Goal: Complete application form

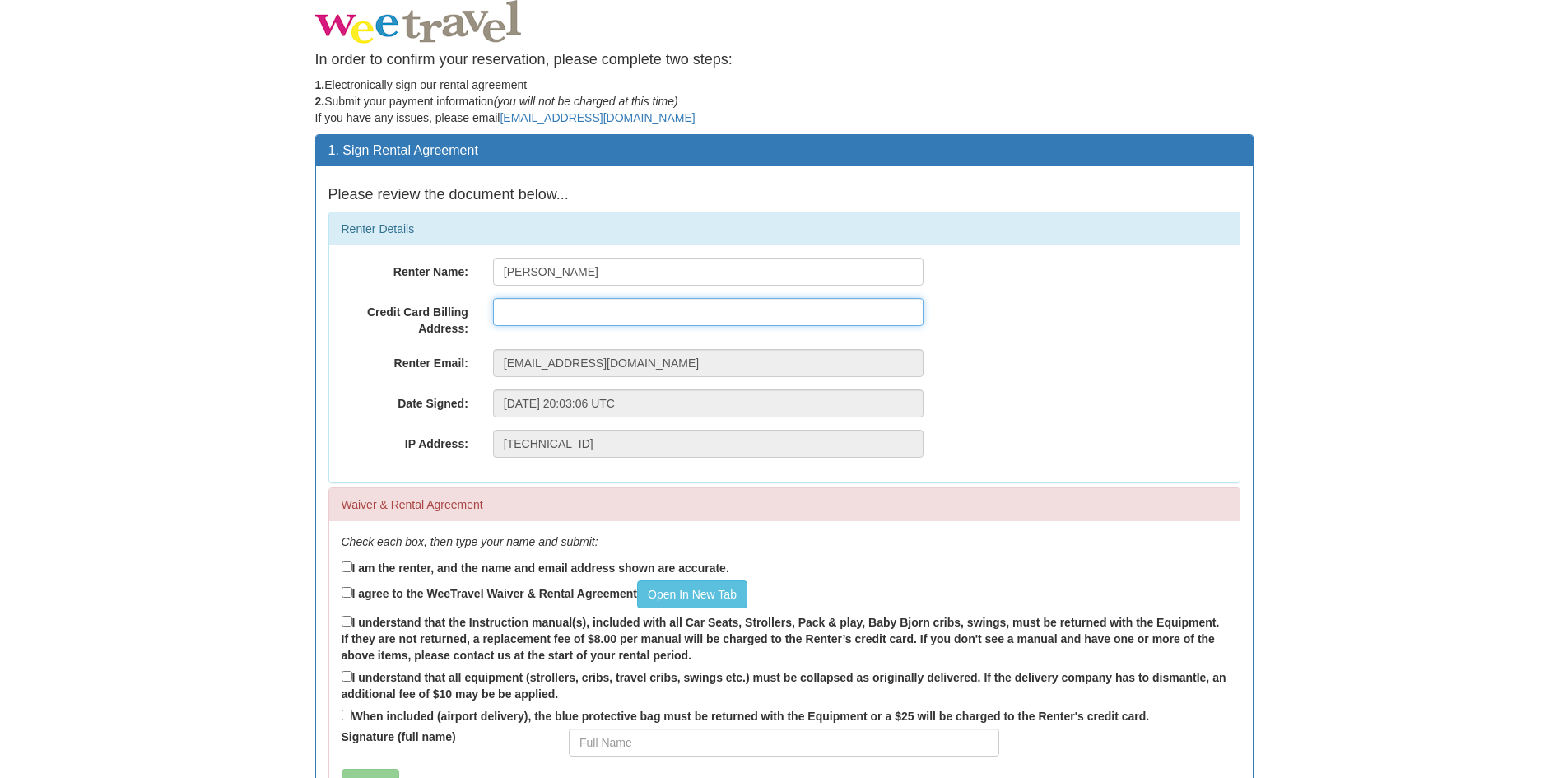
click at [498, 303] on input "text" at bounding box center [709, 312] width 431 height 28
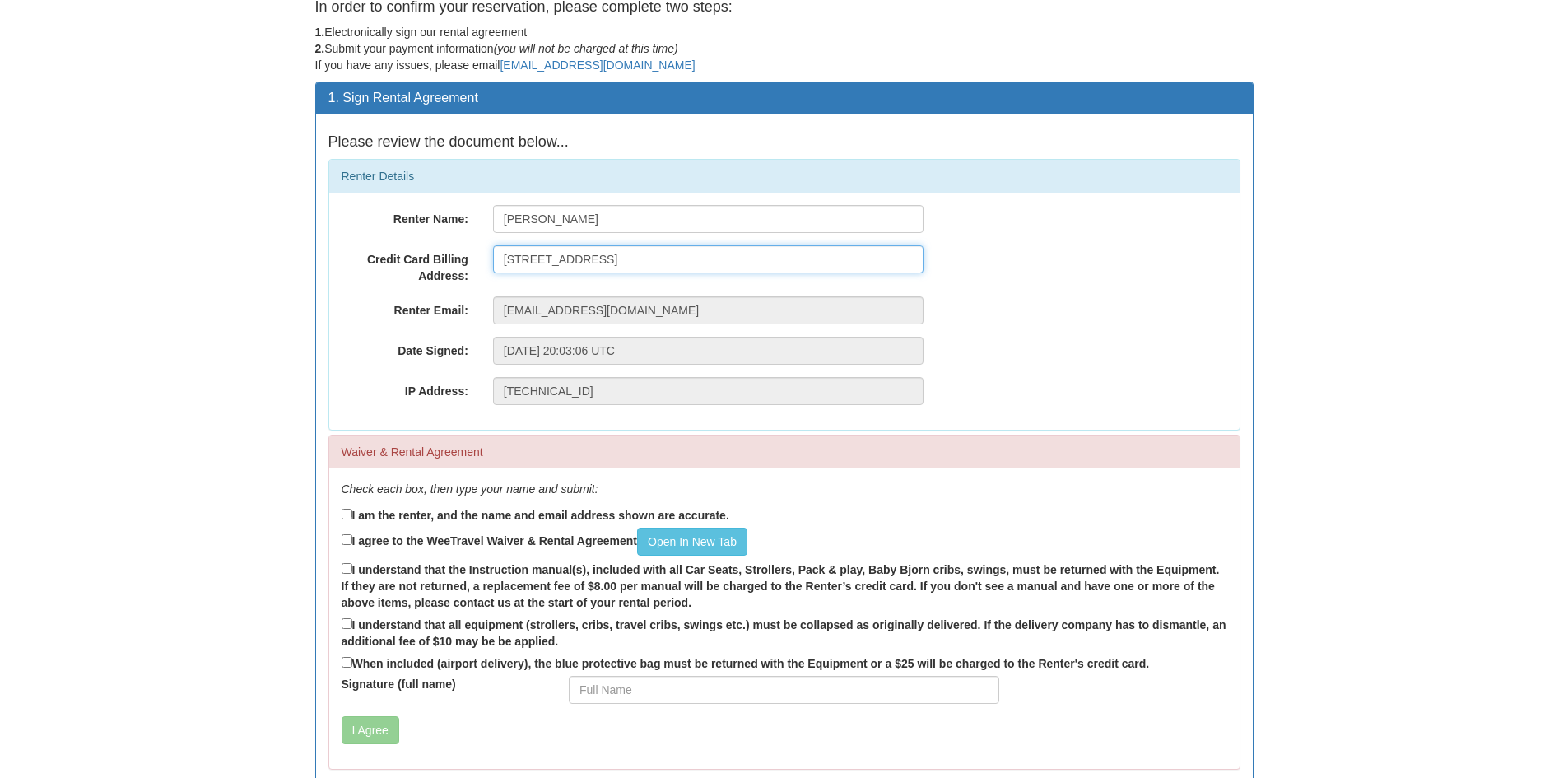
scroll to position [82, 0]
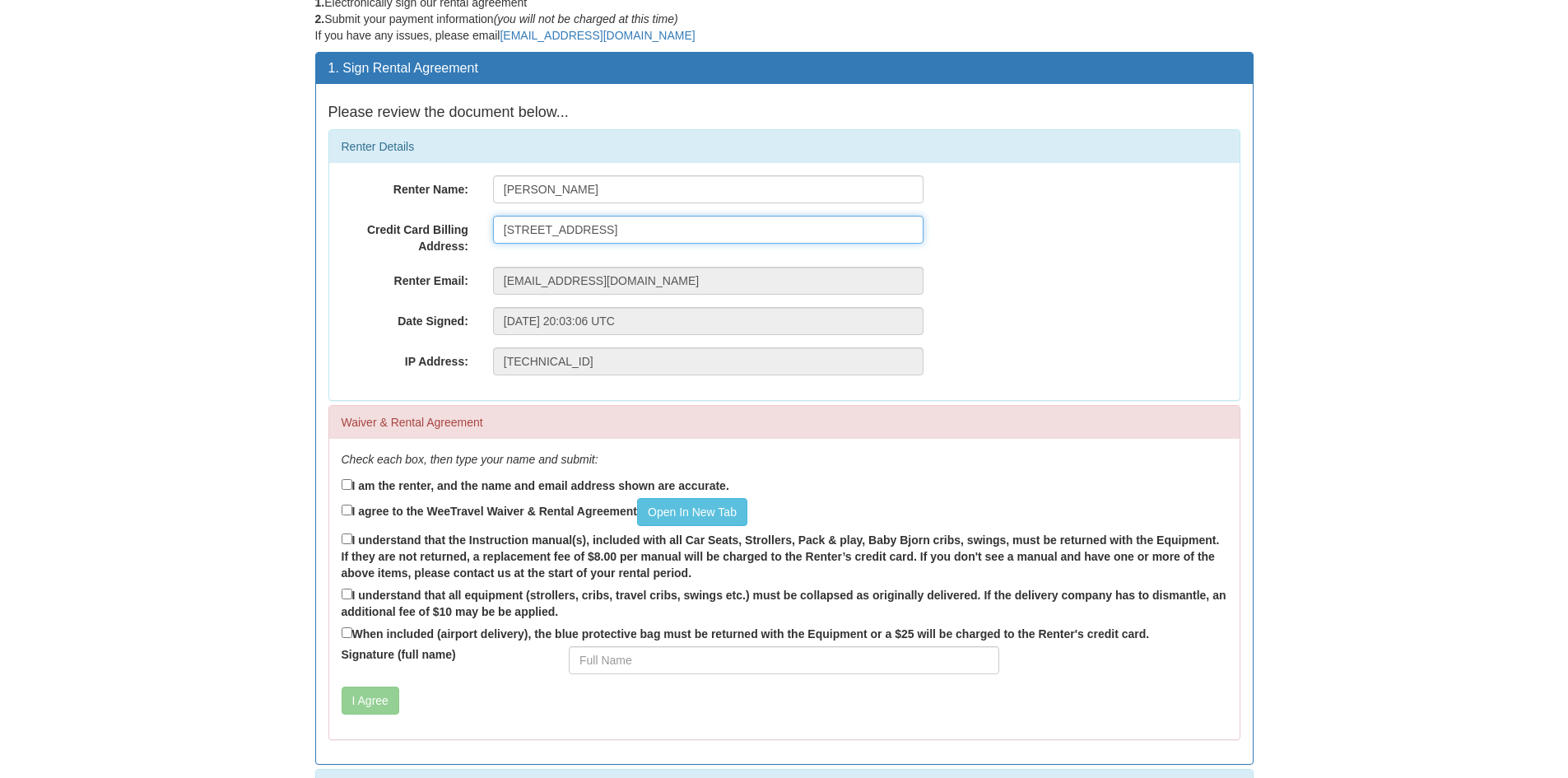
type input "[STREET_ADDRESS]"
click at [349, 484] on input "I am the renter, and the name and email address shown are accurate." at bounding box center [347, 484] width 11 height 11
checkbox input "true"
click at [714, 510] on link "Open In New Tab" at bounding box center [693, 511] width 110 height 28
click at [347, 509] on input "I agree to the WeeTravel Waiver & Rental Agreement Open In [GEOGRAPHIC_DATA]" at bounding box center [347, 510] width 11 height 11
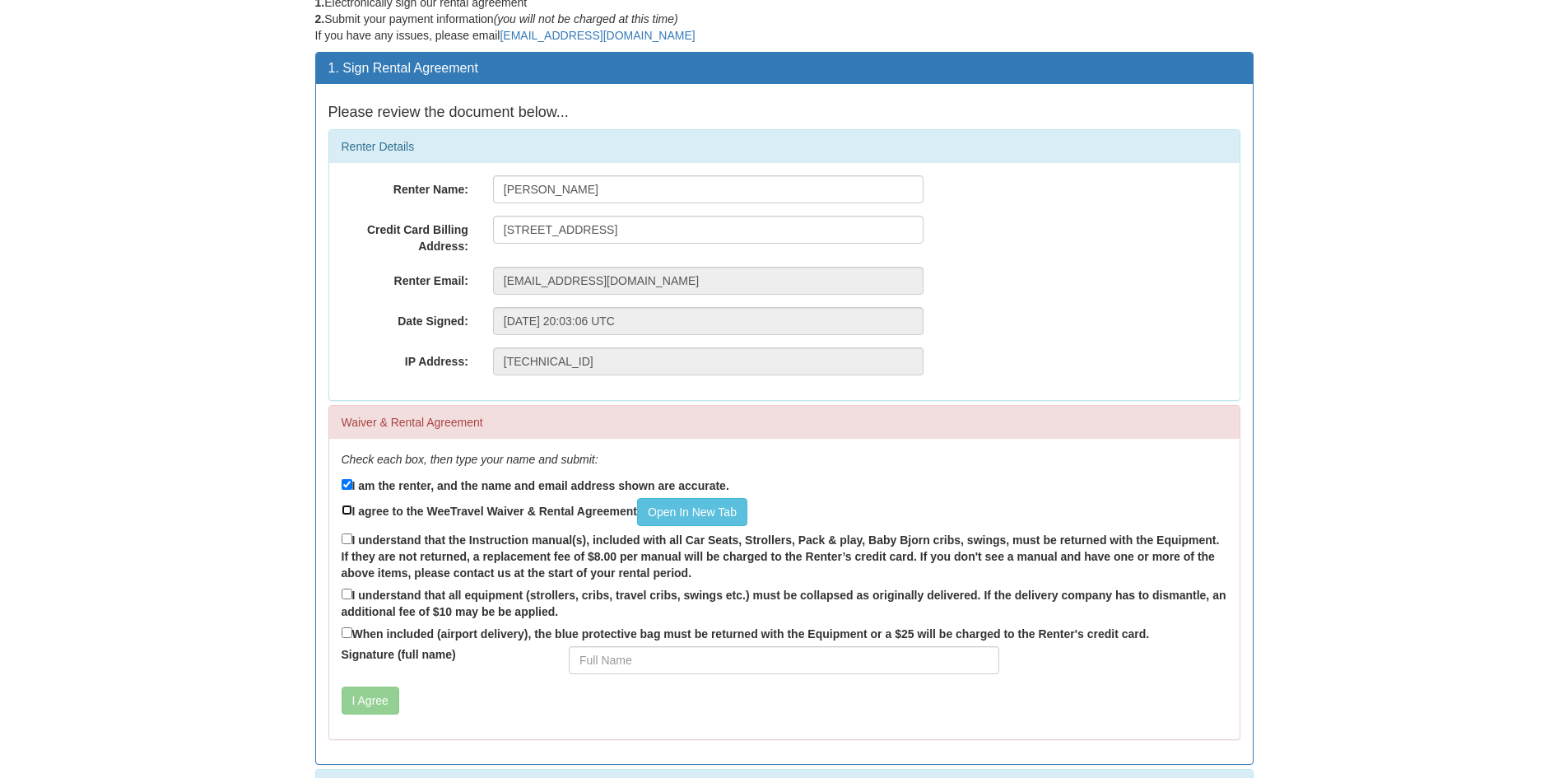
checkbox input "true"
click at [346, 540] on input "I understand that the Instruction manual(s), included with all Car Seats, Strol…" at bounding box center [347, 538] width 11 height 11
checkbox input "true"
click at [346, 595] on input "I understand that all equipment (strollers, cribs, travel cribs, swings etc.) m…" at bounding box center [347, 594] width 11 height 11
checkbox input "true"
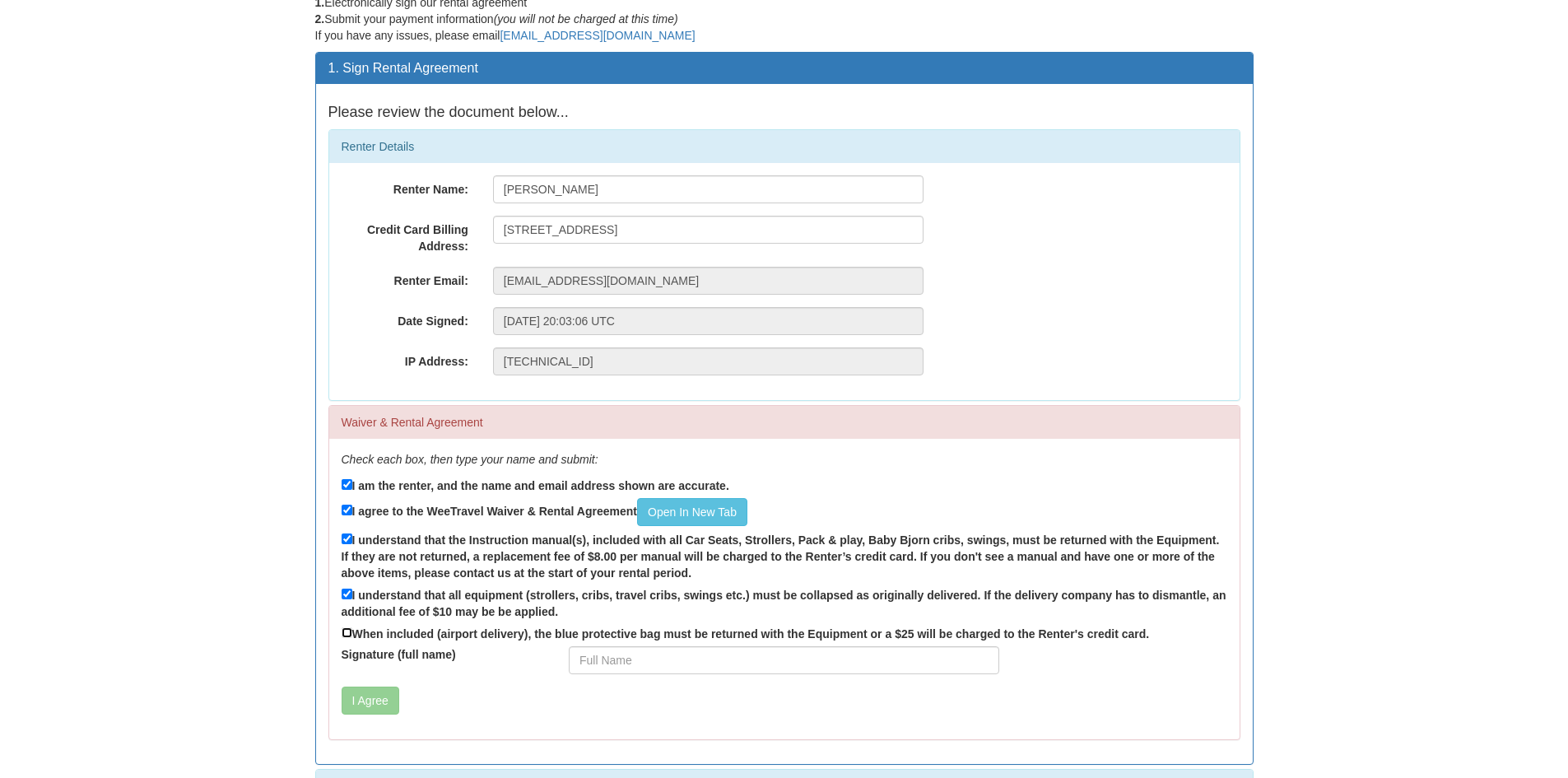
click at [348, 635] on input "When included (airport delivery), the blue protective bag must be returned with…" at bounding box center [347, 633] width 11 height 11
checkbox input "true"
click at [593, 660] on input "Signature (full name)" at bounding box center [784, 660] width 431 height 28
type input "[PERSON_NAME]"
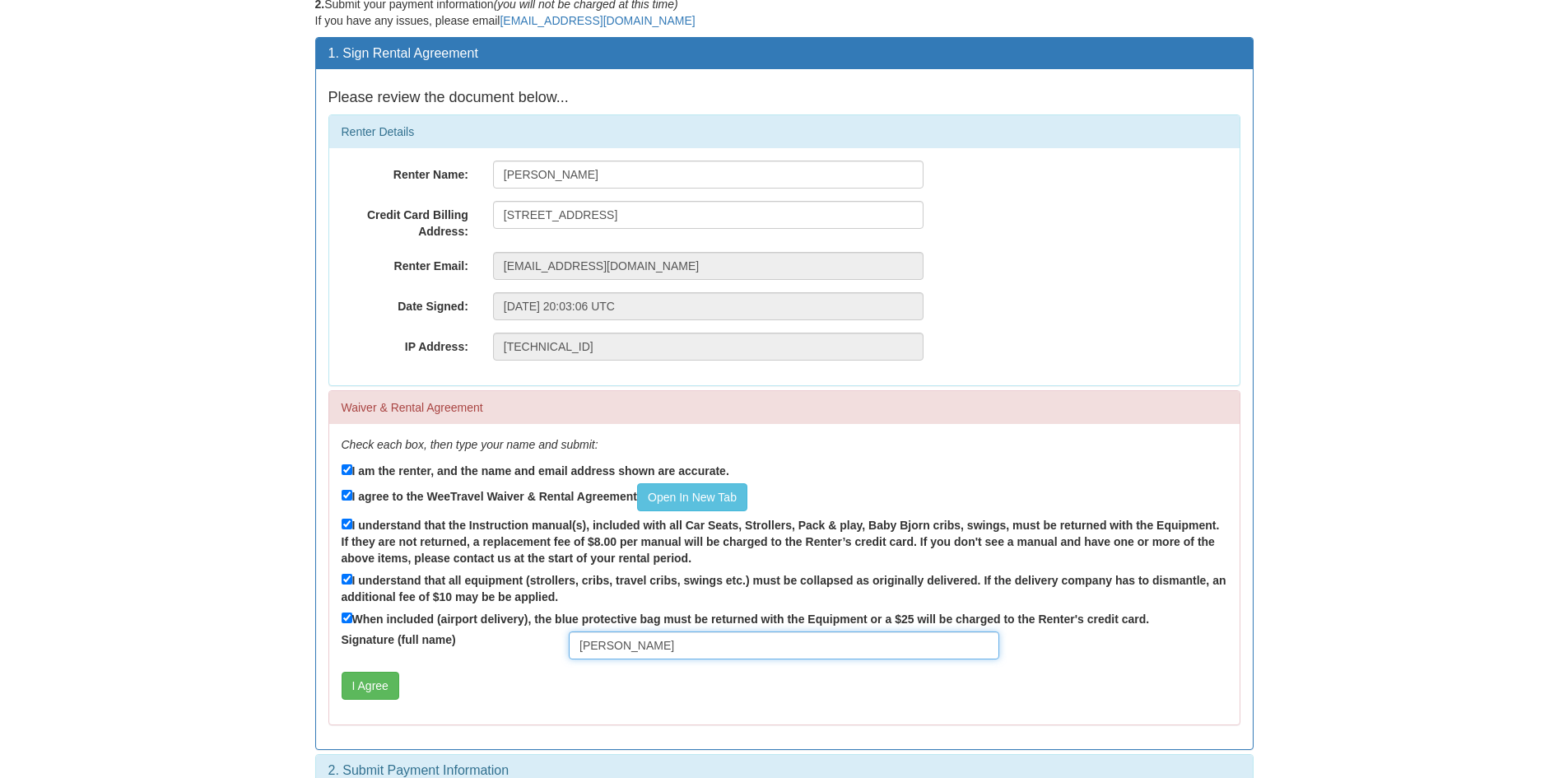
scroll to position [122, 0]
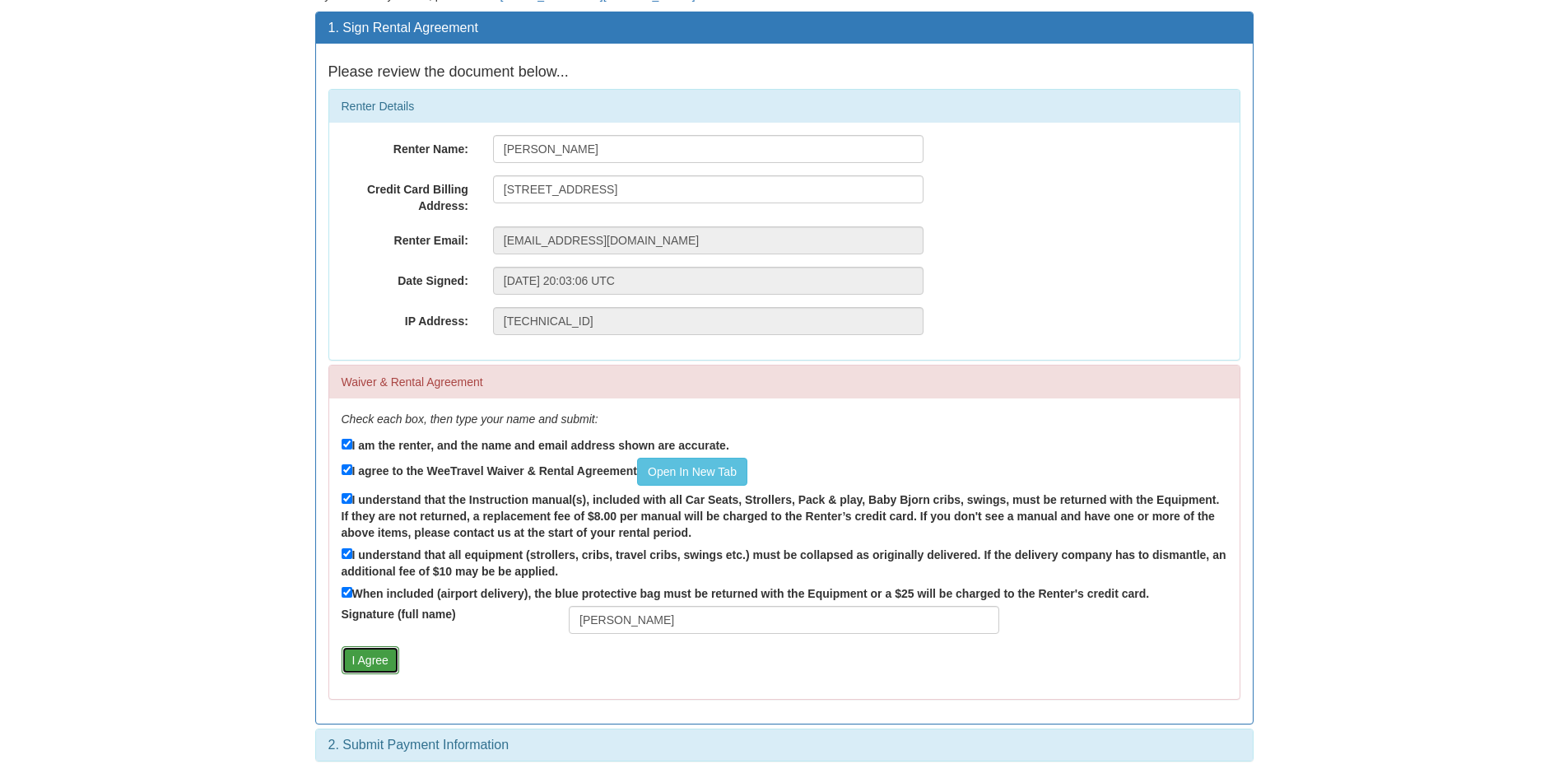
click at [363, 654] on button "I Agree" at bounding box center [370, 660] width 58 height 28
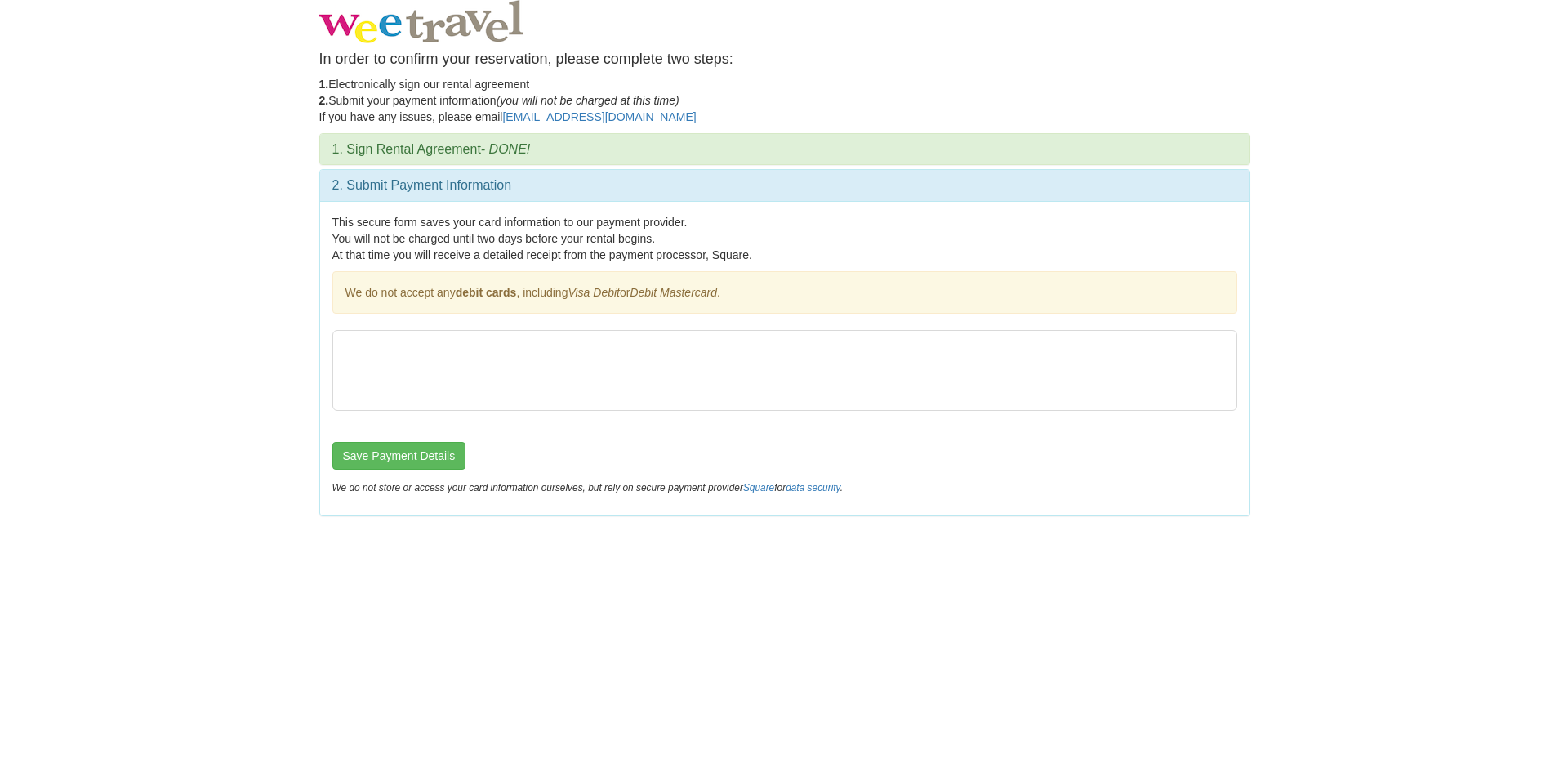
scroll to position [0, 0]
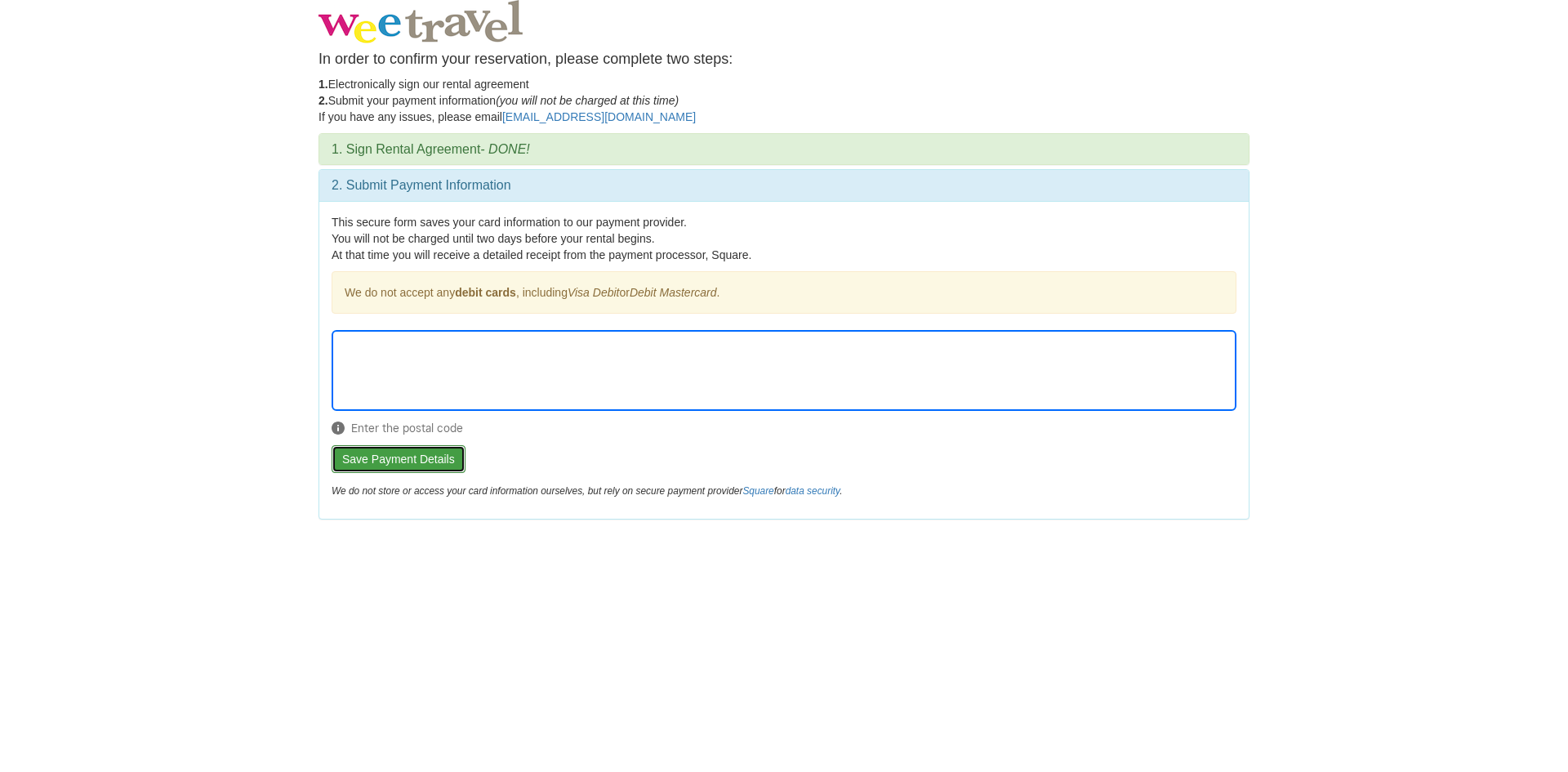
click at [414, 457] on button "Save Payment Details" at bounding box center [398, 458] width 134 height 28
